Goal: Task Accomplishment & Management: Manage account settings

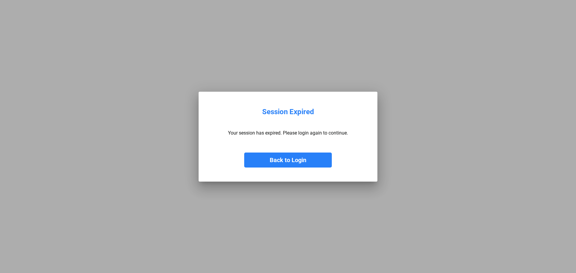
click at [303, 162] on button "Back to Login" at bounding box center [288, 160] width 88 height 15
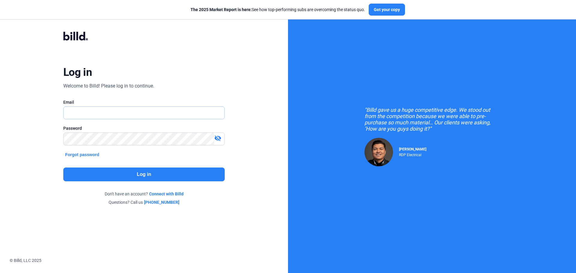
type input "[EMAIL_ADDRESS][DOMAIN_NAME]"
click at [161, 174] on button "Log in" at bounding box center [143, 175] width 161 height 14
